Goal: Communication & Community: Ask a question

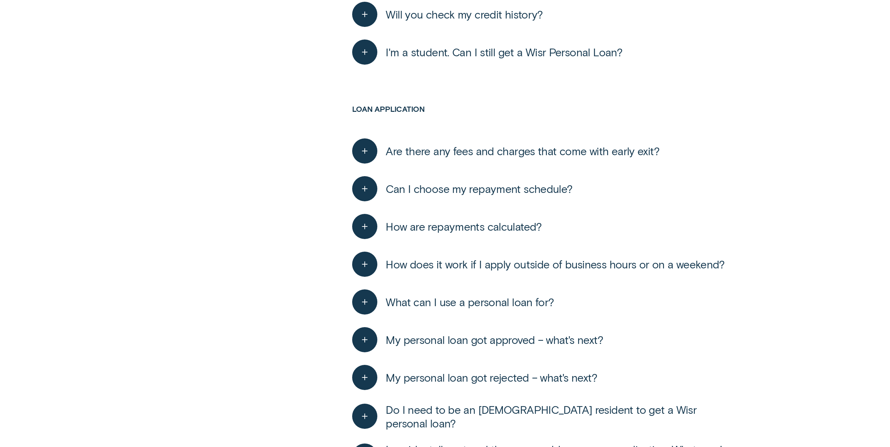
scroll to position [769, 0]
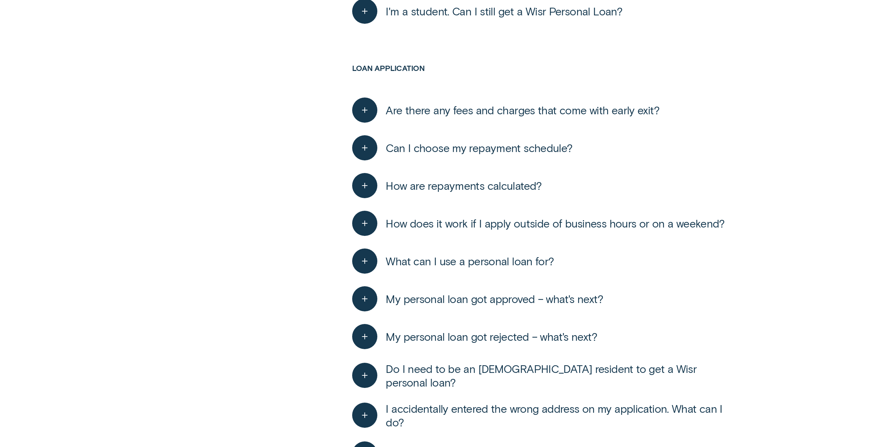
scroll to position [2299, 0]
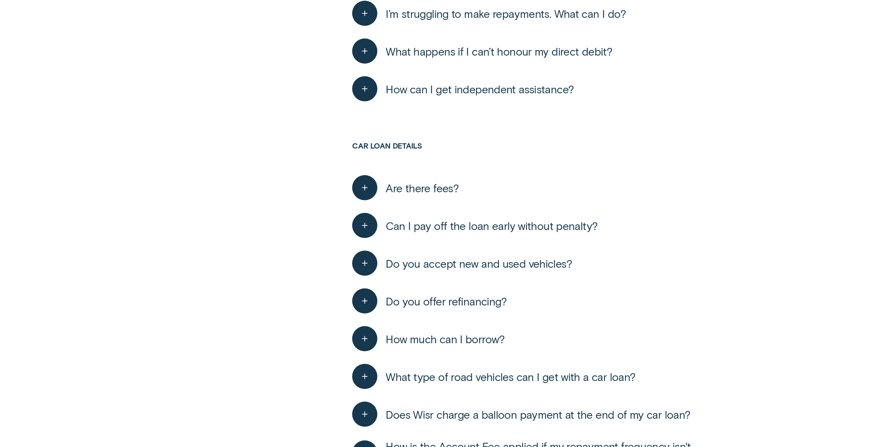
click at [379, 218] on div "button" at bounding box center [369, 225] width 34 height 25
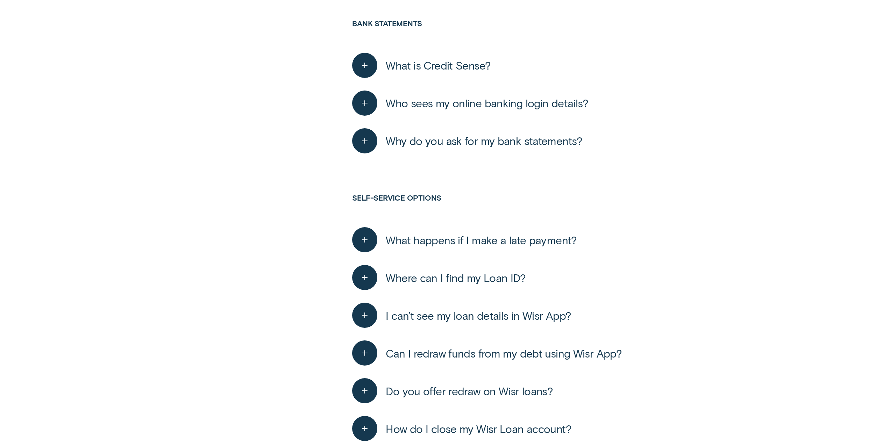
scroll to position [0, 0]
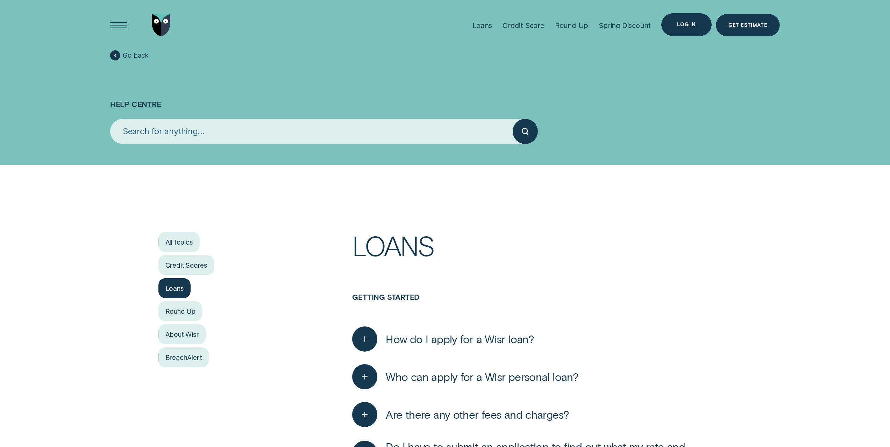
click at [707, 19] on div "Log in" at bounding box center [686, 24] width 50 height 23
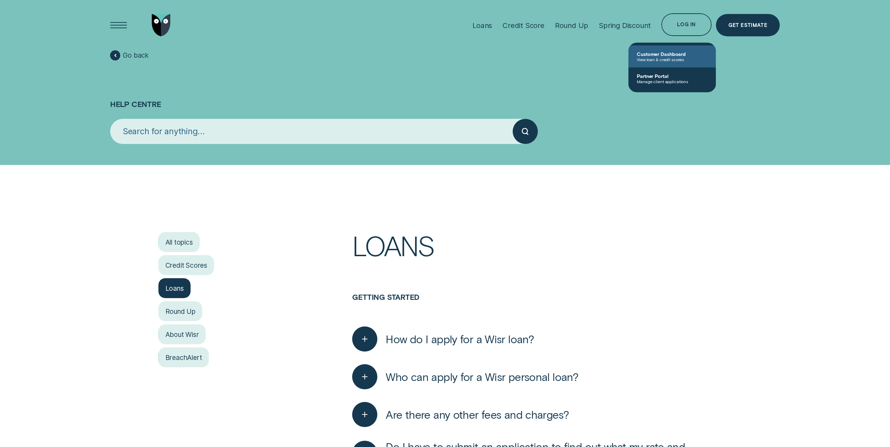
click at [669, 52] on span "Customer Dashboard" at bounding box center [672, 54] width 71 height 6
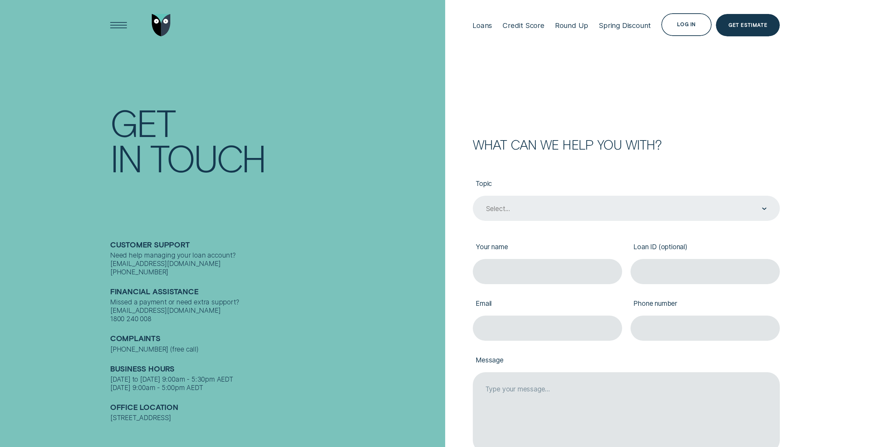
click at [560, 201] on div "Select..." at bounding box center [626, 208] width 307 height 25
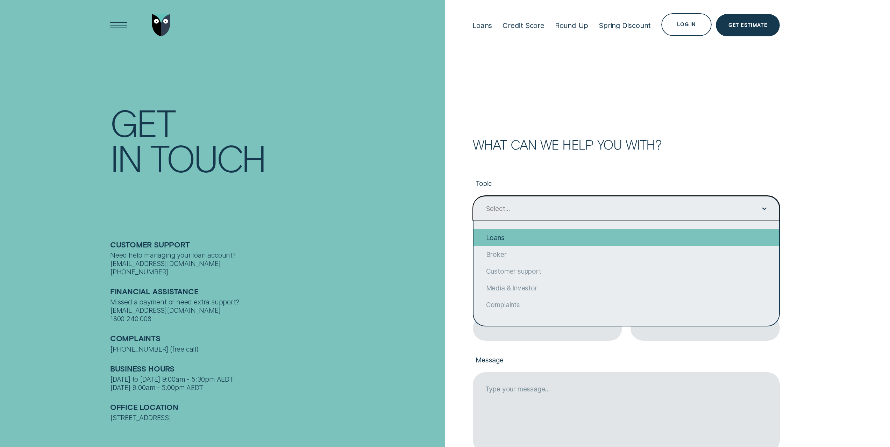
click at [542, 243] on div "Loans" at bounding box center [626, 237] width 306 height 17
type input "Loans"
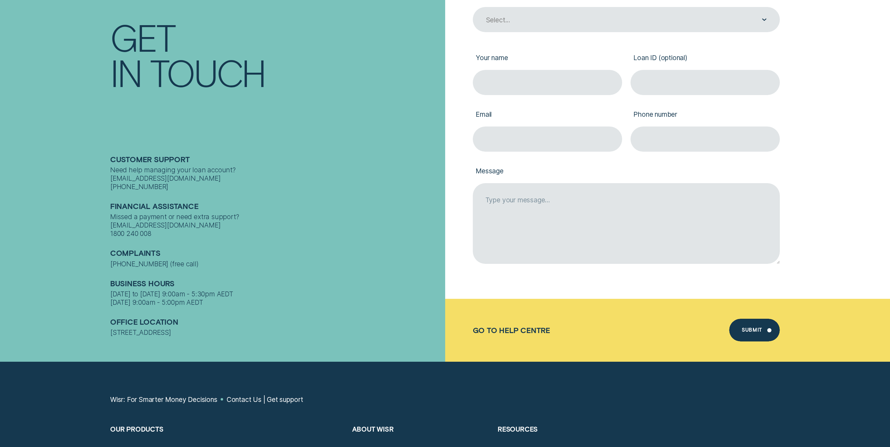
scroll to position [195, 0]
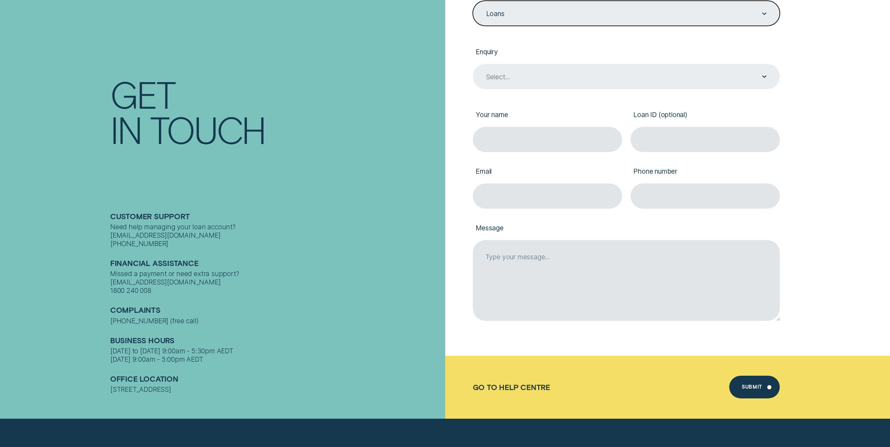
click at [613, 78] on div "Select..." at bounding box center [625, 76] width 281 height 9
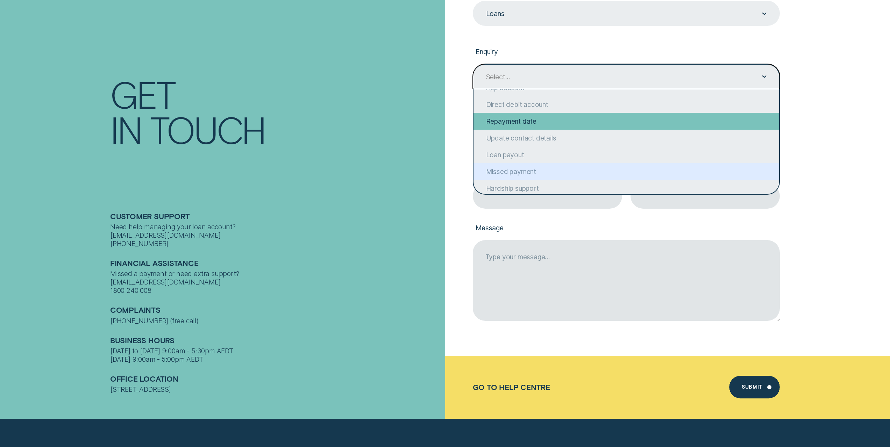
scroll to position [50, 0]
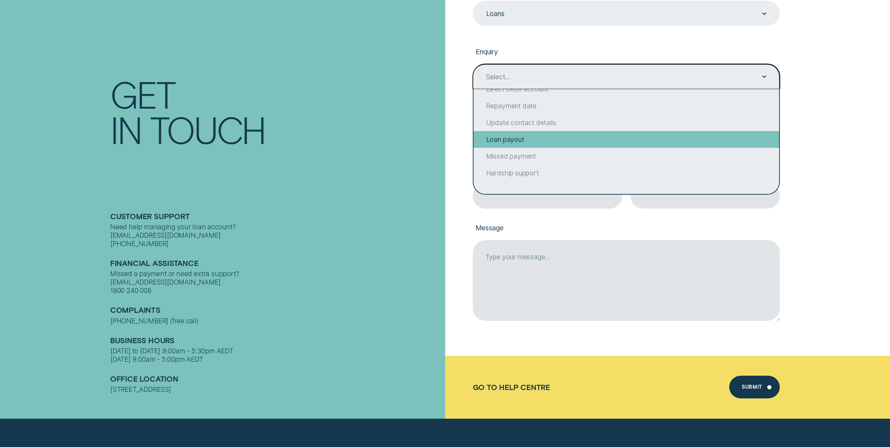
click at [553, 141] on div "Loan payout" at bounding box center [626, 139] width 306 height 17
type input "Loan payout"
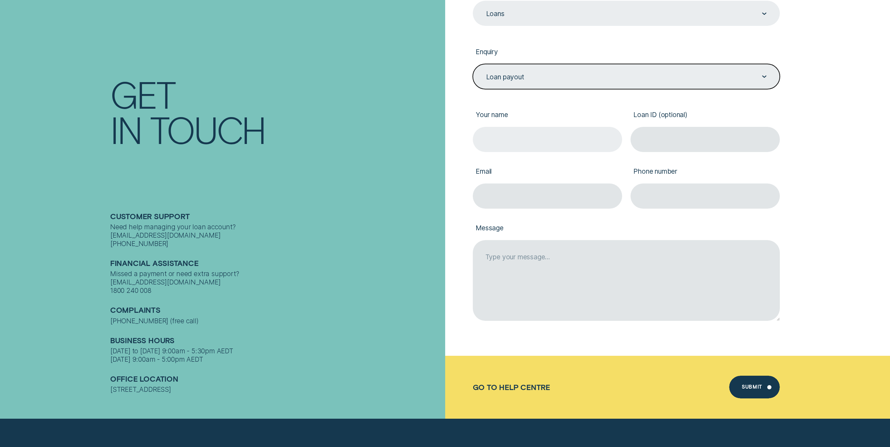
click at [531, 139] on input "Your name" at bounding box center [547, 139] width 149 height 25
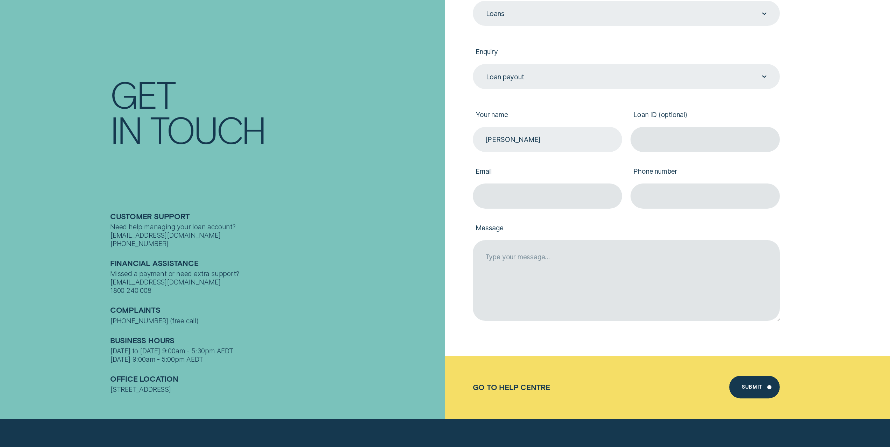
type input "Alexander"
type input "G"
click at [535, 139] on input "Alexander" at bounding box center [547, 139] width 149 height 25
type input "Alexander Glen"
click at [658, 136] on input "Loan ID (optional)" at bounding box center [704, 139] width 149 height 25
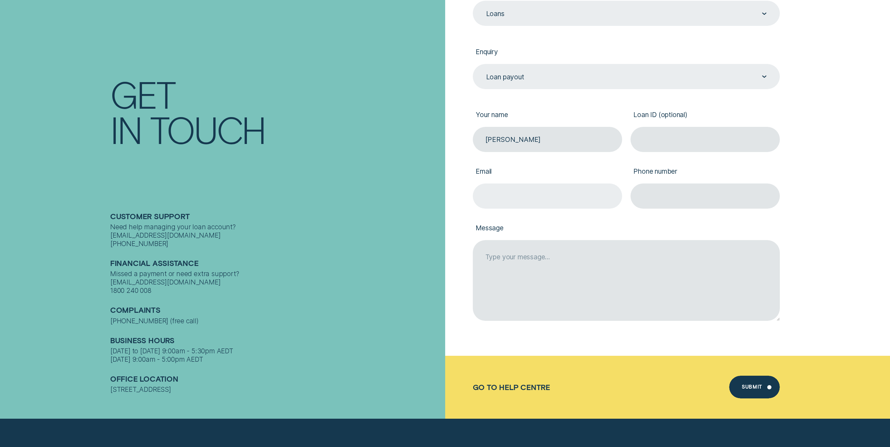
paste input "524657"
type input "524657"
click at [529, 206] on input "Email" at bounding box center [547, 196] width 149 height 25
type input "alexander.glen@hotmail.com"
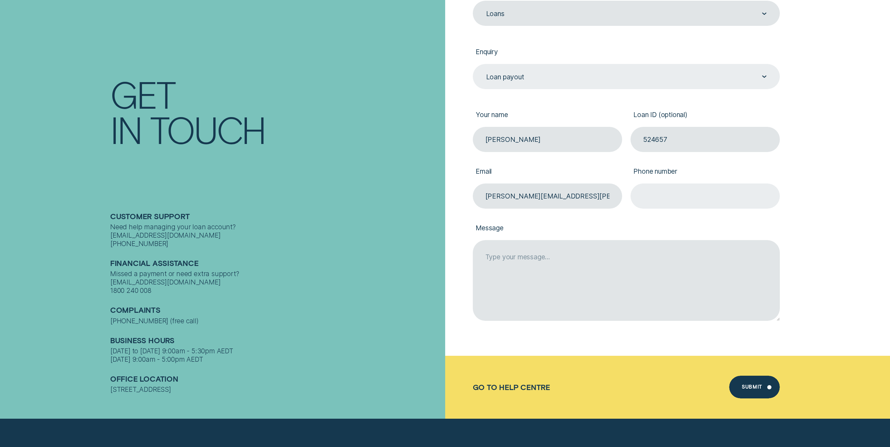
click at [665, 207] on input "Phone number" at bounding box center [704, 196] width 149 height 25
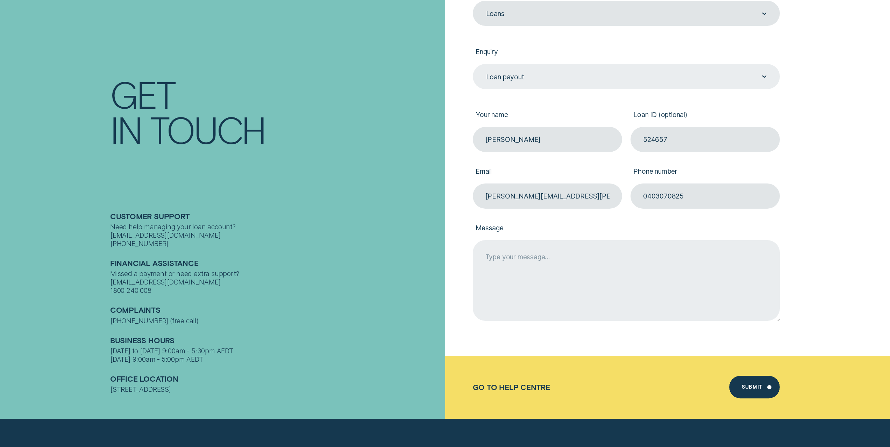
type input "0403070825"
click at [621, 270] on textarea "Message" at bounding box center [626, 280] width 307 height 80
click at [656, 263] on textarea "Hi, can I please request a loan pay out letter" at bounding box center [626, 280] width 307 height 80
click at [658, 259] on textarea "Hi, can I please request a loan pay out letter. I require this for a mortgage a…" at bounding box center [626, 280] width 307 height 80
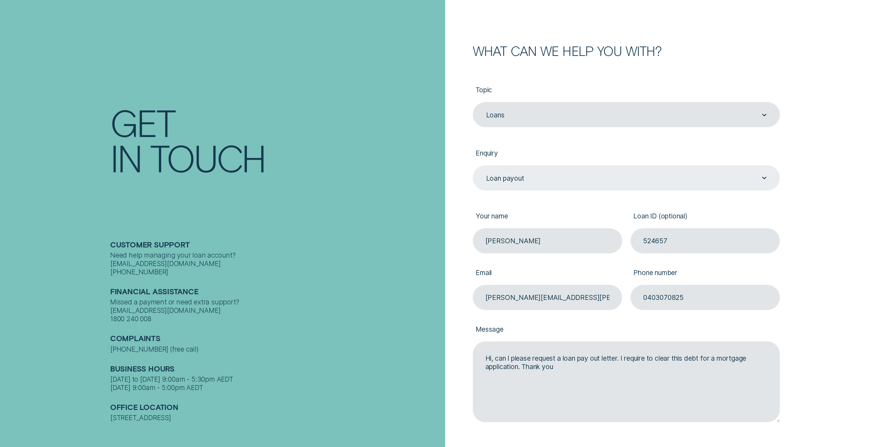
scroll to position [94, 0]
click at [466, 261] on div "What can we help you with? Topic Loans Loans Enquiry Loan payout Loan payout Yo…" at bounding box center [614, 250] width 331 height 413
click at [824, 256] on form "What can we help you with? Topic Loans Loans Enquiry Loan payout Loan payout Yo…" at bounding box center [667, 213] width 445 height 614
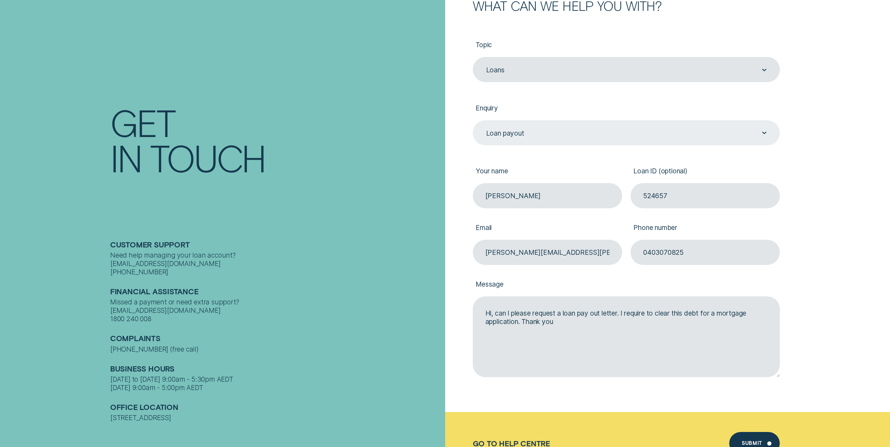
scroll to position [139, 0]
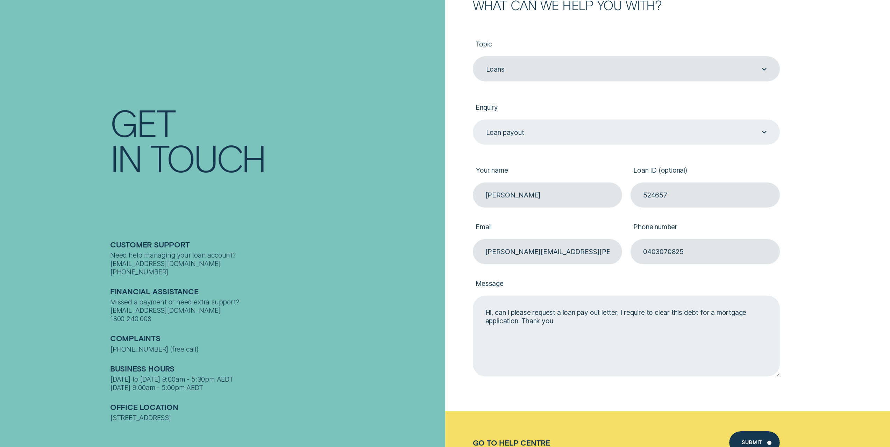
click at [593, 312] on textarea "Hi, can I please request a loan pay out letter. I require to clear this debt fo…" at bounding box center [626, 336] width 307 height 80
click at [521, 317] on textarea "Hi, can I please request a loan payout letter. I require to clear this debt for…" at bounding box center [626, 336] width 307 height 80
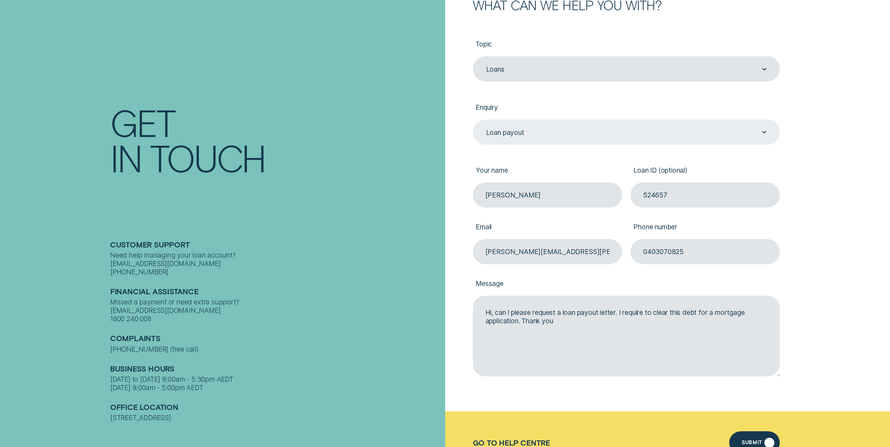
type textarea "Hi, can I please request a loan payout letter. I require to clear this debt for…"
click at [748, 440] on div "Submit" at bounding box center [754, 442] width 51 height 23
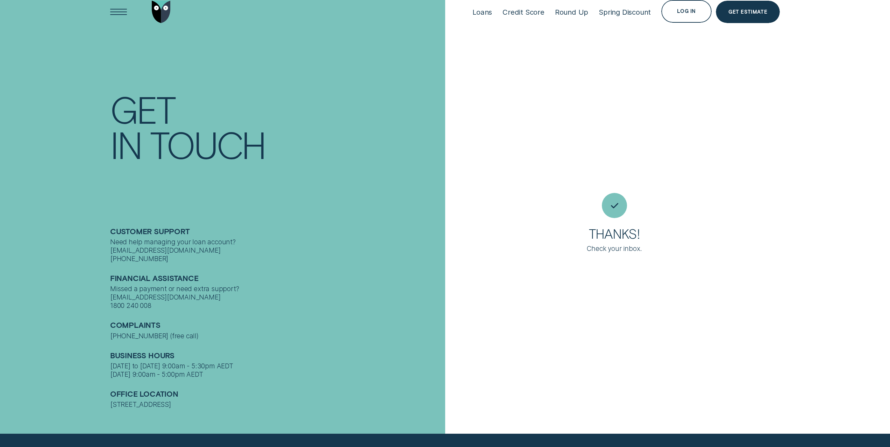
scroll to position [0, 0]
